Goal: Task Accomplishment & Management: Use online tool/utility

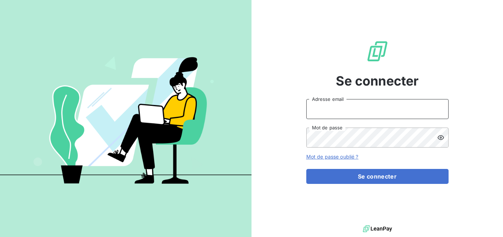
type input "[PERSON_NAME][EMAIL_ADDRESS][DOMAIN_NAME]"
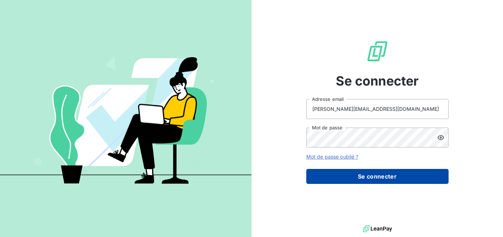
click at [393, 175] on button "Se connecter" at bounding box center [377, 176] width 142 height 15
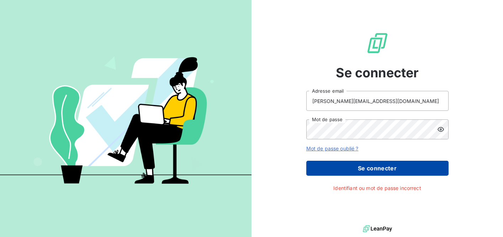
click at [389, 175] on button "Se connecter" at bounding box center [377, 167] width 142 height 15
click at [377, 168] on button "Se connecter" at bounding box center [377, 167] width 142 height 15
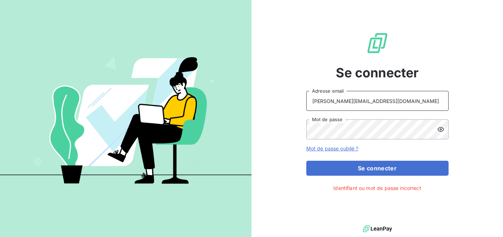
click at [372, 103] on input "[PERSON_NAME][EMAIL_ADDRESS][DOMAIN_NAME]" at bounding box center [377, 101] width 142 height 20
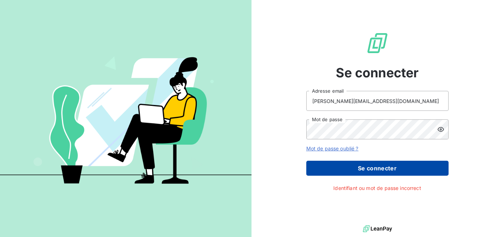
click at [356, 170] on button "Se connecter" at bounding box center [377, 167] width 142 height 15
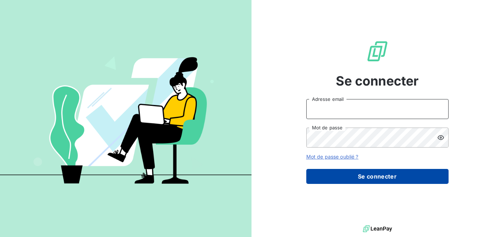
type input "[PERSON_NAME][EMAIL_ADDRESS][DOMAIN_NAME]"
click at [367, 172] on button "Se connecter" at bounding box center [377, 176] width 142 height 15
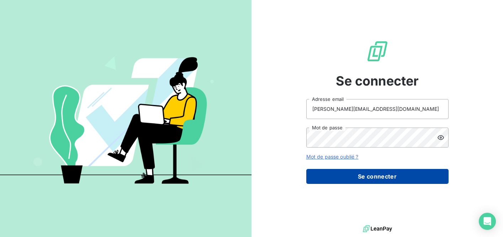
click at [365, 180] on button "Se connecter" at bounding box center [377, 176] width 142 height 15
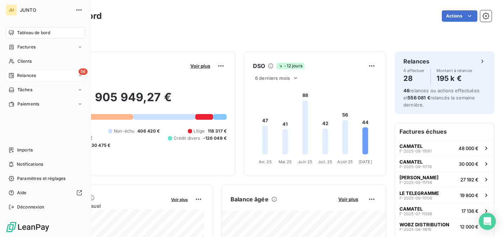
click at [18, 80] on div "56 Relances" at bounding box center [45, 75] width 79 height 11
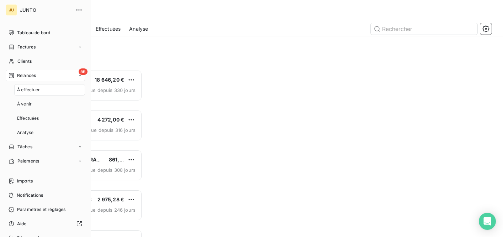
scroll to position [167, 108]
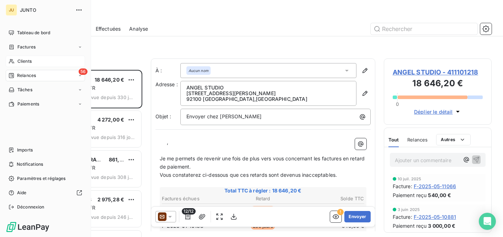
click at [21, 59] on span "Clients" at bounding box center [24, 61] width 14 height 6
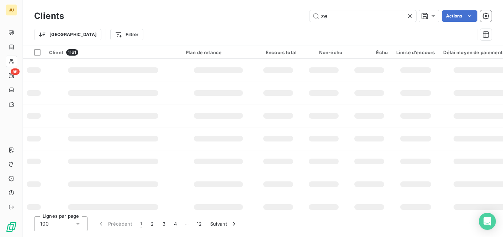
type input "z"
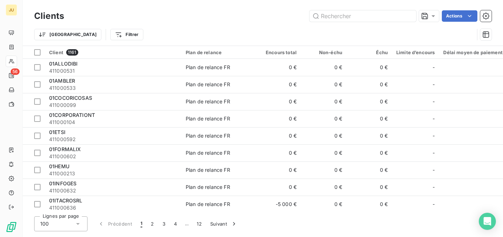
type input "d"
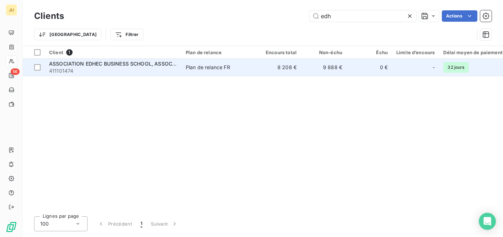
type input "edh"
click at [208, 68] on div "Plan de relance FR" at bounding box center [208, 67] width 44 height 7
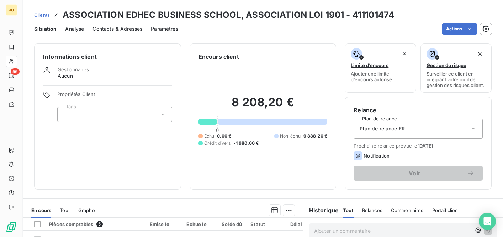
drag, startPoint x: 208, startPoint y: 67, endPoint x: 208, endPoint y: 71, distance: 3.6
click at [208, 71] on div "8 208,20 € 0 Échu 0,00 € Non-échu 9 888,20 € Crédit divers -1 680,00 €" at bounding box center [262, 121] width 129 height 120
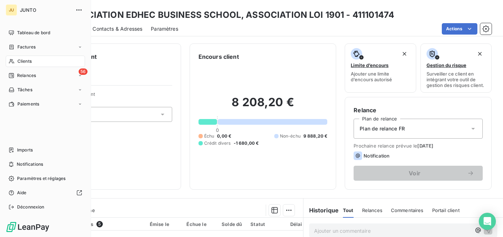
click at [36, 62] on div "Clients" at bounding box center [45, 60] width 79 height 11
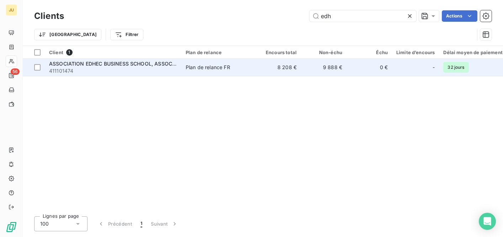
click at [160, 65] on span "ASSOCIATION EDHEC BUSINESS SCHOOL, ASSOCIATION LOI 1901" at bounding box center [130, 63] width 163 height 6
